Goal: Task Accomplishment & Management: Complete application form

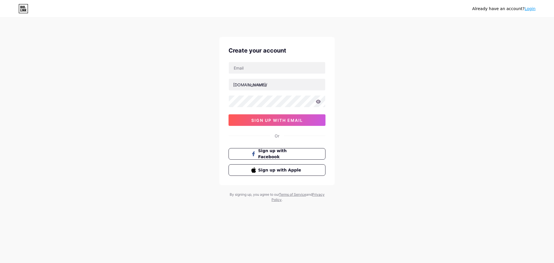
click at [278, 122] on span "sign up with email" at bounding box center [277, 120] width 52 height 5
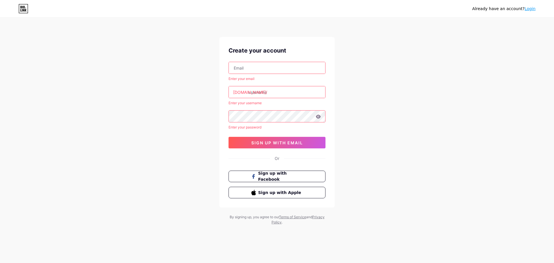
click at [271, 87] on input "text" at bounding box center [277, 92] width 96 height 12
click at [21, 8] on icon at bounding box center [23, 8] width 10 height 9
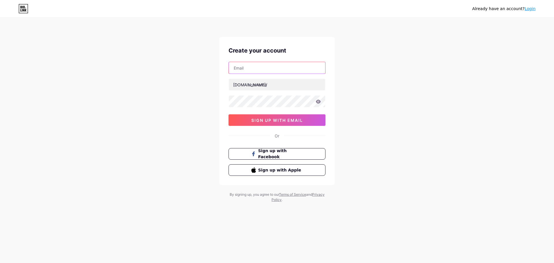
click at [260, 68] on input "text" at bounding box center [277, 68] width 96 height 12
click at [179, 61] on div "Already have an account? Login Create your account bio.link/ sign up with email…" at bounding box center [277, 110] width 554 height 221
click at [260, 66] on input "text" at bounding box center [277, 68] width 96 height 12
type input "max.solo0097@gmail.com"
click at [273, 86] on input "text" at bounding box center [277, 85] width 96 height 12
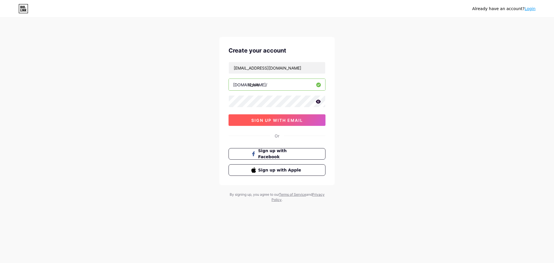
type input "l2solo"
click at [277, 120] on span "sign up with email" at bounding box center [277, 120] width 52 height 5
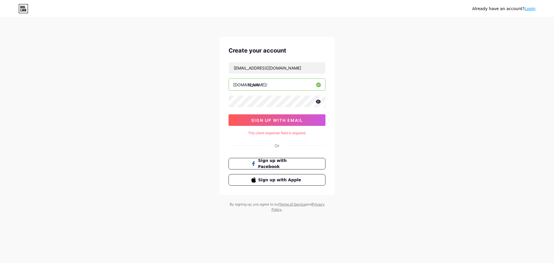
drag, startPoint x: 252, startPoint y: 140, endPoint x: 257, endPoint y: 146, distance: 7.6
click at [252, 141] on div "Create your account max.solo0097@gmail.com bio.link/ l2solo sign up with email …" at bounding box center [276, 116] width 115 height 158
click at [257, 146] on div "Or" at bounding box center [277, 146] width 97 height 6
click at [285, 143] on div "Or" at bounding box center [277, 146] width 97 height 6
click at [277, 146] on div "Or" at bounding box center [277, 146] width 97 height 6
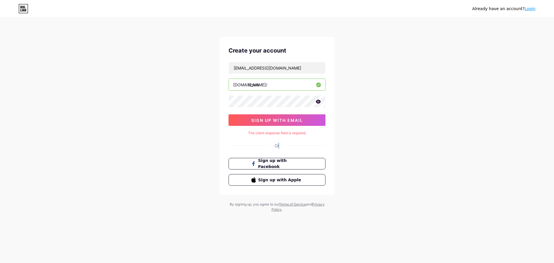
drag, startPoint x: 277, startPoint y: 146, endPoint x: 288, endPoint y: 144, distance: 11.3
click at [277, 146] on div "Or" at bounding box center [277, 146] width 5 height 6
drag, startPoint x: 296, startPoint y: 143, endPoint x: 308, endPoint y: 146, distance: 12.4
click at [297, 144] on div "Or" at bounding box center [277, 146] width 97 height 6
drag, startPoint x: 308, startPoint y: 146, endPoint x: 312, endPoint y: 146, distance: 3.2
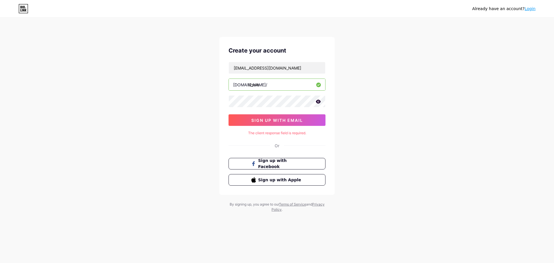
click at [310, 146] on div "Or" at bounding box center [277, 146] width 97 height 6
click at [312, 146] on div "Or" at bounding box center [277, 146] width 97 height 6
click at [235, 144] on div "Create your account max.solo0097@gmail.com bio.link/ l2solo sign up with email …" at bounding box center [276, 116] width 115 height 158
click at [317, 102] on icon at bounding box center [318, 102] width 5 height 4
click at [320, 101] on icon at bounding box center [318, 102] width 5 height 4
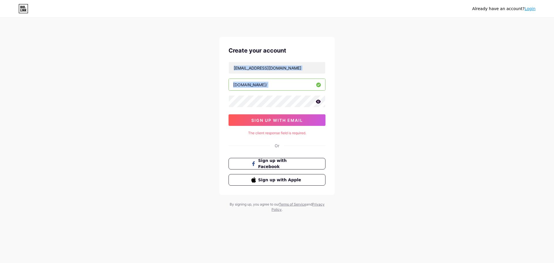
click at [249, 103] on div "Already have an account? Login Create your account max.solo0097@gmail.com bio.l…" at bounding box center [277, 115] width 554 height 231
click at [393, 100] on div "Already have an account? Login Create your account max.solo0097@gmail.com bio.l…" at bounding box center [277, 115] width 554 height 231
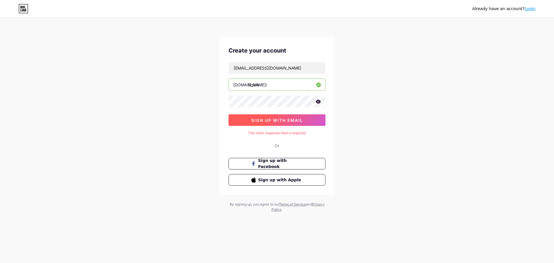
click at [296, 118] on span "sign up with email" at bounding box center [277, 120] width 52 height 5
drag, startPoint x: 277, startPoint y: 146, endPoint x: 299, endPoint y: 145, distance: 22.2
click at [299, 145] on div "Or" at bounding box center [277, 146] width 97 height 6
drag, startPoint x: 262, startPoint y: 140, endPoint x: 308, endPoint y: 141, distance: 45.6
click at [298, 142] on div "Create your account max.solo0097@gmail.com bio.link/ l2solo sign up with email …" at bounding box center [276, 116] width 115 height 158
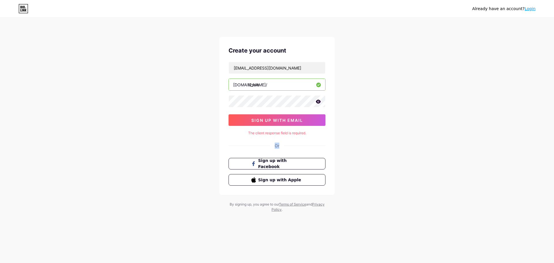
click at [310, 138] on div "Create your account max.solo0097@gmail.com bio.link/ l2solo sign up with email …" at bounding box center [276, 116] width 115 height 158
drag, startPoint x: 284, startPoint y: 131, endPoint x: 319, endPoint y: 129, distance: 35.9
click at [308, 133] on div "The client response field is required." at bounding box center [277, 133] width 97 height 5
click at [313, 47] on div "Create your account" at bounding box center [277, 50] width 97 height 9
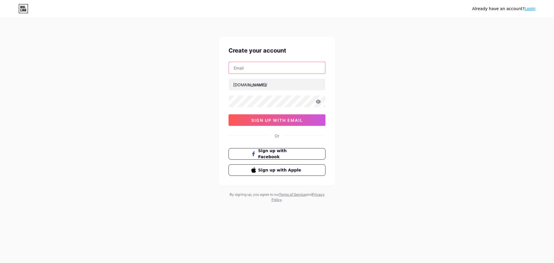
click at [268, 63] on input "text" at bounding box center [277, 68] width 96 height 12
type input "[EMAIL_ADDRESS][DOMAIN_NAME]"
click at [279, 121] on span "sign up with email" at bounding box center [277, 120] width 52 height 5
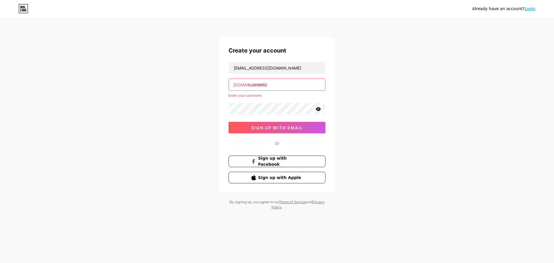
click at [268, 86] on input "text" at bounding box center [277, 85] width 96 height 12
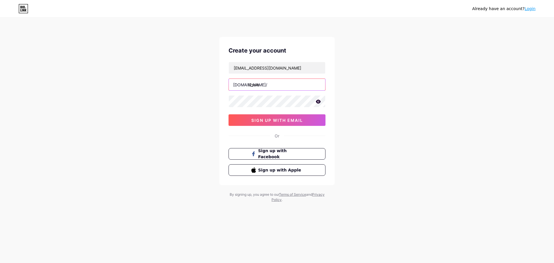
type input "l2solo"
drag, startPoint x: 416, startPoint y: 107, endPoint x: 404, endPoint y: 109, distance: 12.5
click at [416, 107] on div "Already have an account? Login Create your account max.solo0097@gmail.com bio.l…" at bounding box center [277, 110] width 554 height 221
click at [302, 116] on button "sign up with email" at bounding box center [277, 120] width 97 height 12
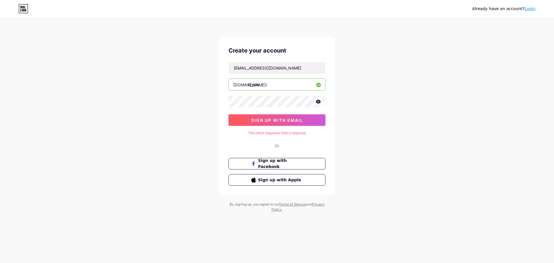
click at [18, 1] on div "Already have an account? Login" at bounding box center [277, 8] width 554 height 17
click at [21, 9] on icon at bounding box center [23, 8] width 10 height 9
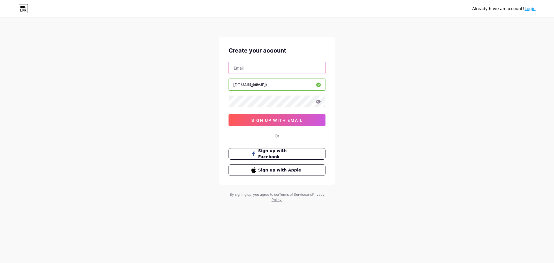
click at [268, 66] on input "text" at bounding box center [277, 68] width 96 height 12
click at [426, 81] on div "Already have an account? Login Create your account bio.link/ l2solo 0cAFcWeA6fB…" at bounding box center [277, 110] width 554 height 221
click at [277, 68] on input "text" at bounding box center [277, 68] width 96 height 12
click at [453, 103] on div "Already have an account? Login Create your account bio.link/ l2solo 0cAFcWeA6fB…" at bounding box center [277, 110] width 554 height 221
click at [282, 66] on input "text" at bounding box center [277, 68] width 96 height 12
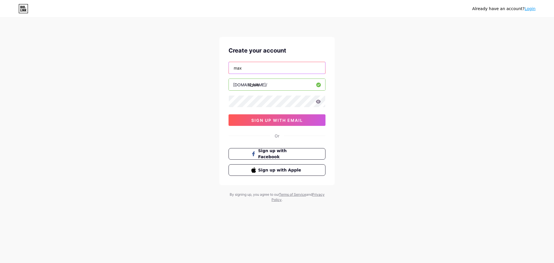
type input "[EMAIL_ADDRESS][DOMAIN_NAME]"
click at [278, 121] on span "sign up with email" at bounding box center [277, 120] width 52 height 5
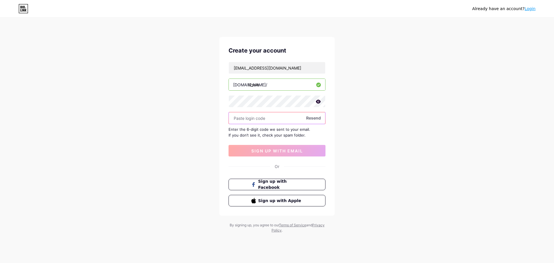
paste input "155849"
type input "155849"
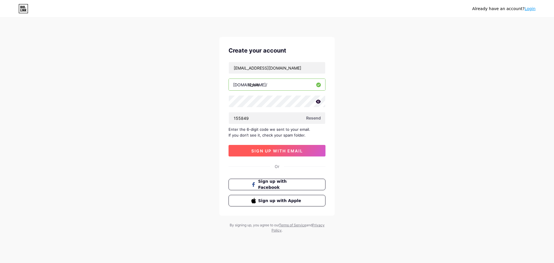
click at [300, 150] on span "sign up with email" at bounding box center [277, 150] width 52 height 5
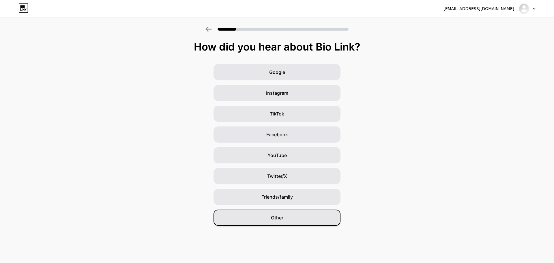
click at [266, 214] on div "Other" at bounding box center [277, 218] width 127 height 16
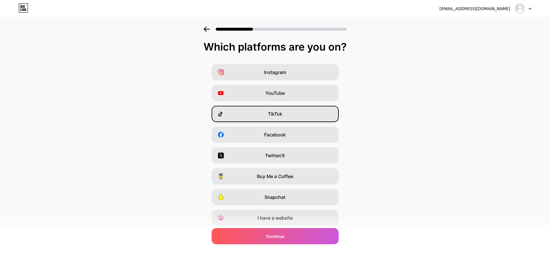
click at [275, 112] on span "TikTok" at bounding box center [275, 113] width 14 height 7
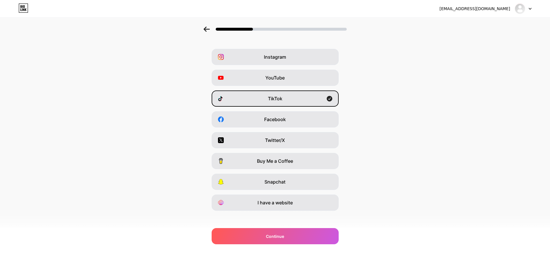
scroll to position [19, 0]
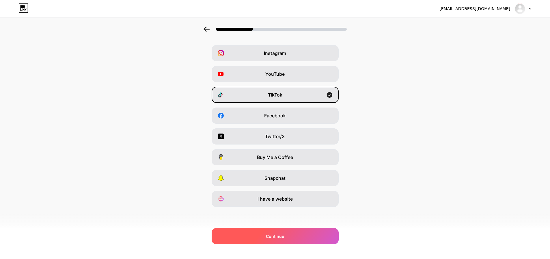
click at [293, 236] on div "Continue" at bounding box center [275, 236] width 127 height 16
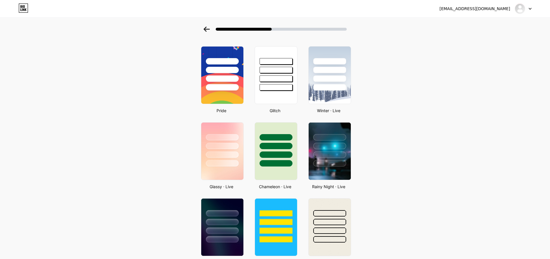
scroll to position [173, 0]
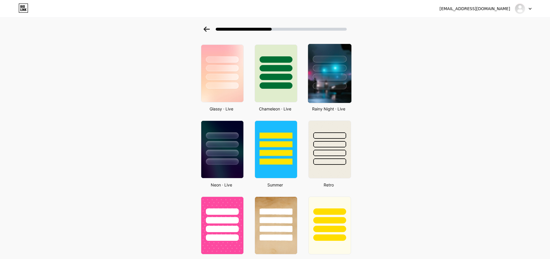
click at [338, 97] on img at bounding box center [329, 73] width 43 height 59
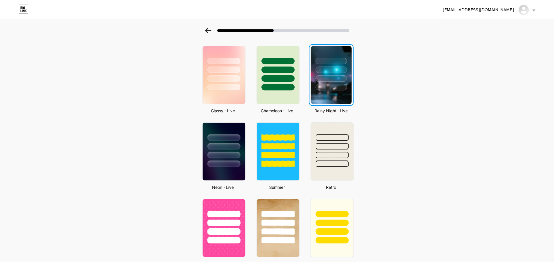
scroll to position [0, 0]
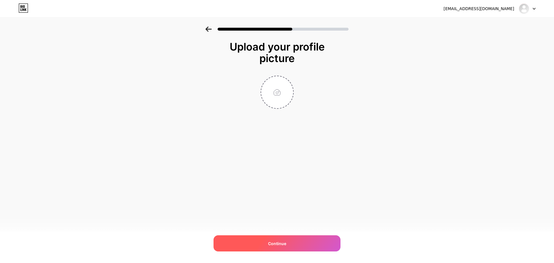
click at [314, 243] on div "Continue" at bounding box center [277, 243] width 127 height 16
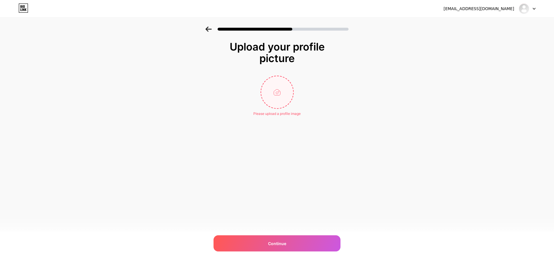
click at [275, 104] on input "file" at bounding box center [277, 92] width 32 height 32
type input "C:\fakepath\la2solo.png"
click at [463, 145] on div "max.solo0097@gmail.com Logout Link Copied Upload your profile picture Continue" at bounding box center [277, 131] width 554 height 263
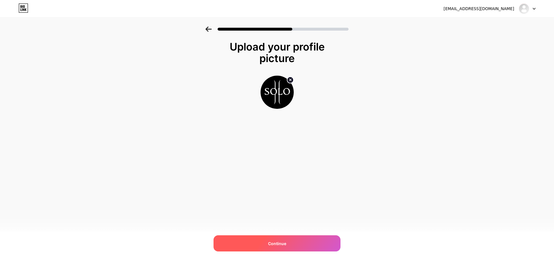
click at [312, 243] on div "Continue" at bounding box center [277, 243] width 127 height 16
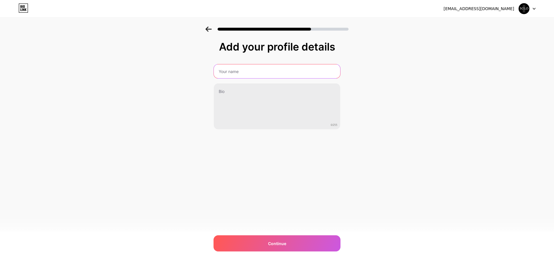
click at [292, 75] on input "text" at bounding box center [277, 71] width 126 height 14
type input "l2solo"
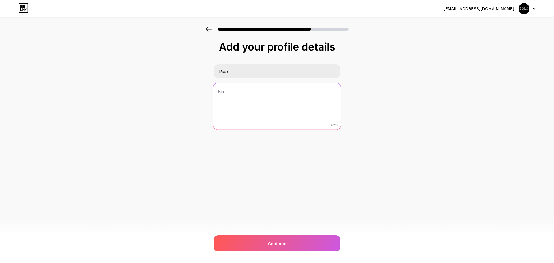
click at [305, 92] on textarea at bounding box center [277, 106] width 128 height 47
type textarea "Lineage 2"
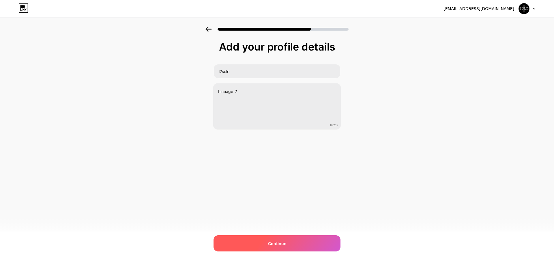
click at [295, 237] on div "Continue" at bounding box center [277, 243] width 127 height 16
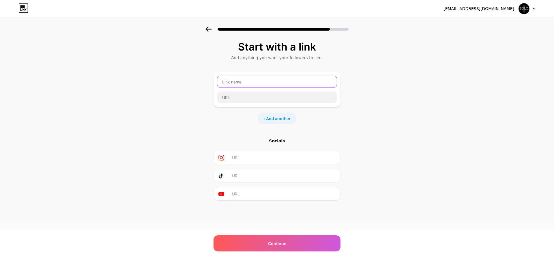
click at [288, 85] on input "text" at bounding box center [277, 82] width 120 height 12
type input "l2solo"
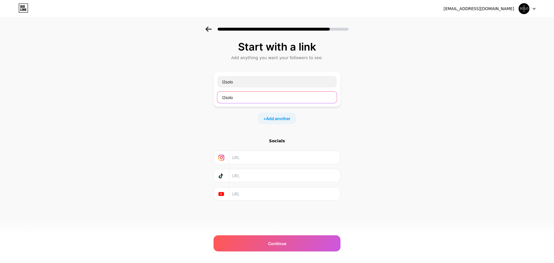
type input "l2solo"
drag, startPoint x: 249, startPoint y: 130, endPoint x: 262, endPoint y: 127, distance: 13.1
click at [249, 130] on div "Start with a link Add anything you want your followers to see. l2solo l2solo + …" at bounding box center [277, 121] width 127 height 160
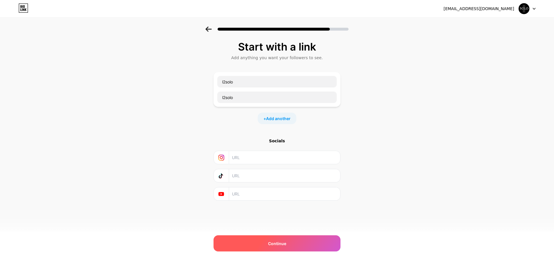
click at [288, 241] on div "Continue" at bounding box center [277, 243] width 127 height 16
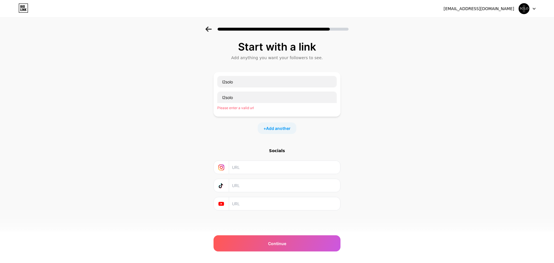
click at [238, 107] on div "Please enter a valid url" at bounding box center [277, 107] width 120 height 5
click at [256, 109] on div "Please enter a valid url" at bounding box center [277, 107] width 120 height 5
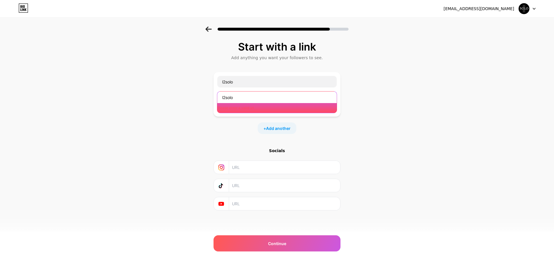
click at [248, 98] on input "l2solo" at bounding box center [277, 98] width 120 height 12
click at [240, 95] on input "l2solo" at bounding box center [277, 98] width 120 height 12
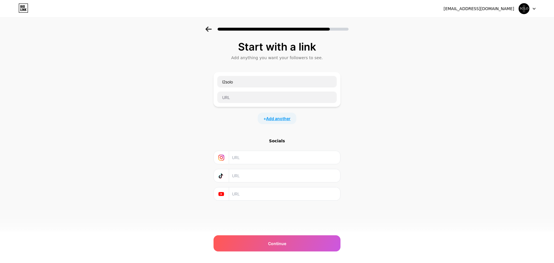
click at [273, 119] on span "Add another" at bounding box center [278, 118] width 25 height 6
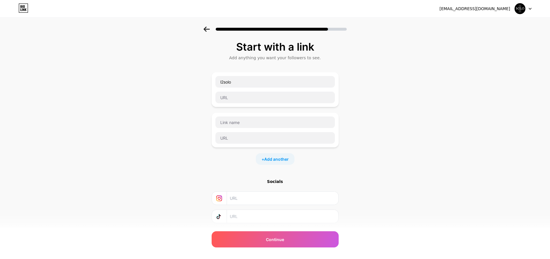
click at [394, 115] on div "Start with a link Add anything you want your followers to see. l2solo + Add ano…" at bounding box center [275, 148] width 550 height 243
click at [294, 103] on div at bounding box center [275, 97] width 120 height 12
click at [295, 99] on input "text" at bounding box center [275, 98] width 120 height 12
paste input "https://www.tiktok.com/@l2solo"
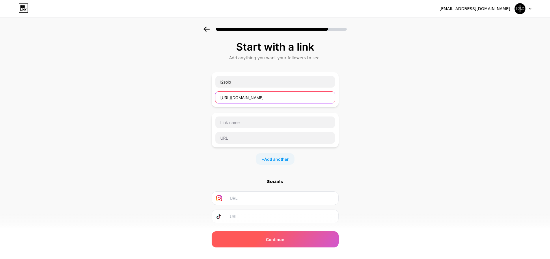
type input "https://www.tiktok.com/@l2solo"
click at [303, 237] on div "Continue" at bounding box center [275, 239] width 127 height 16
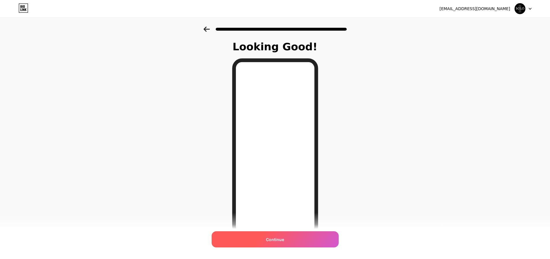
click at [300, 237] on div "Continue" at bounding box center [275, 239] width 127 height 16
